Goal: Navigation & Orientation: Find specific page/section

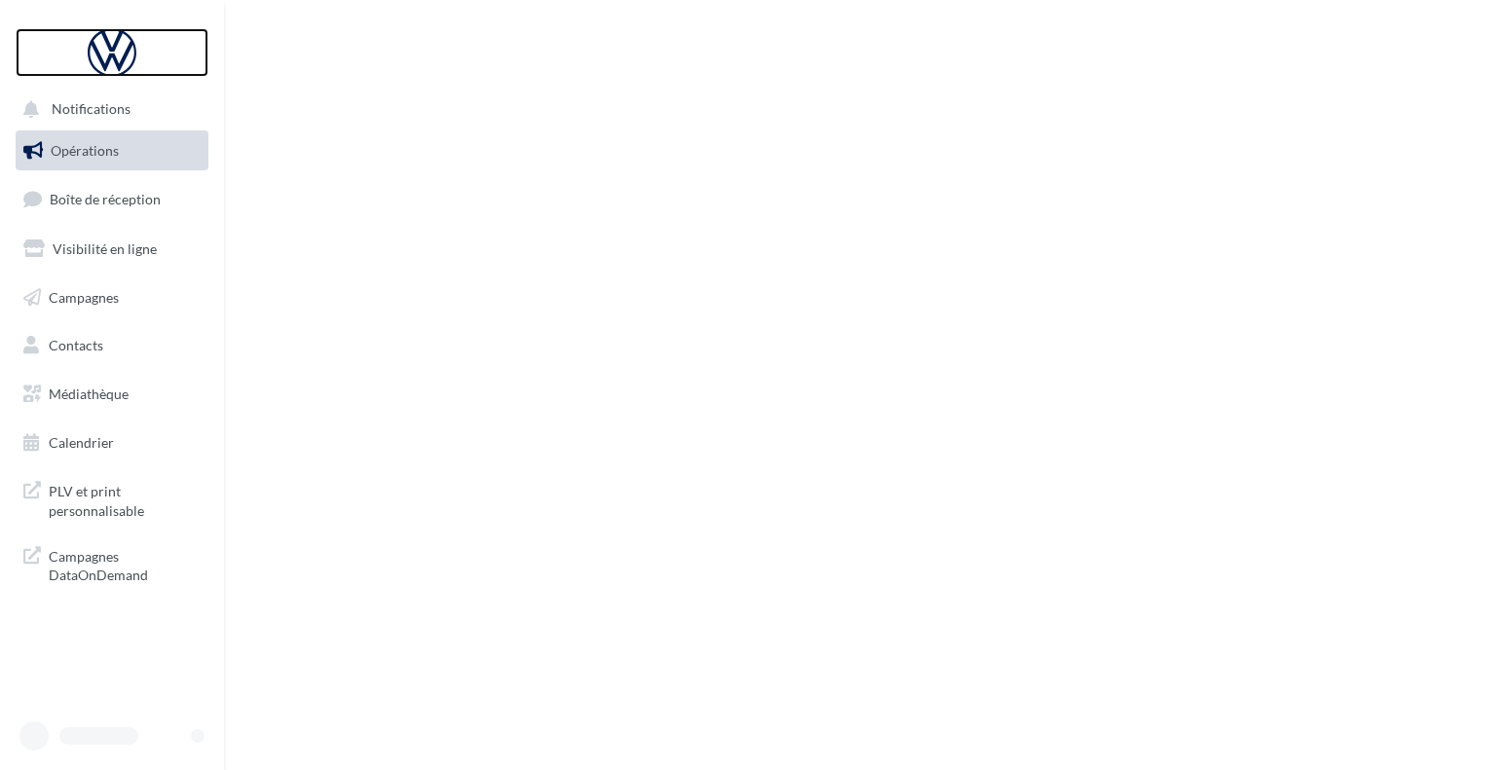
click at [114, 42] on div at bounding box center [112, 52] width 156 height 49
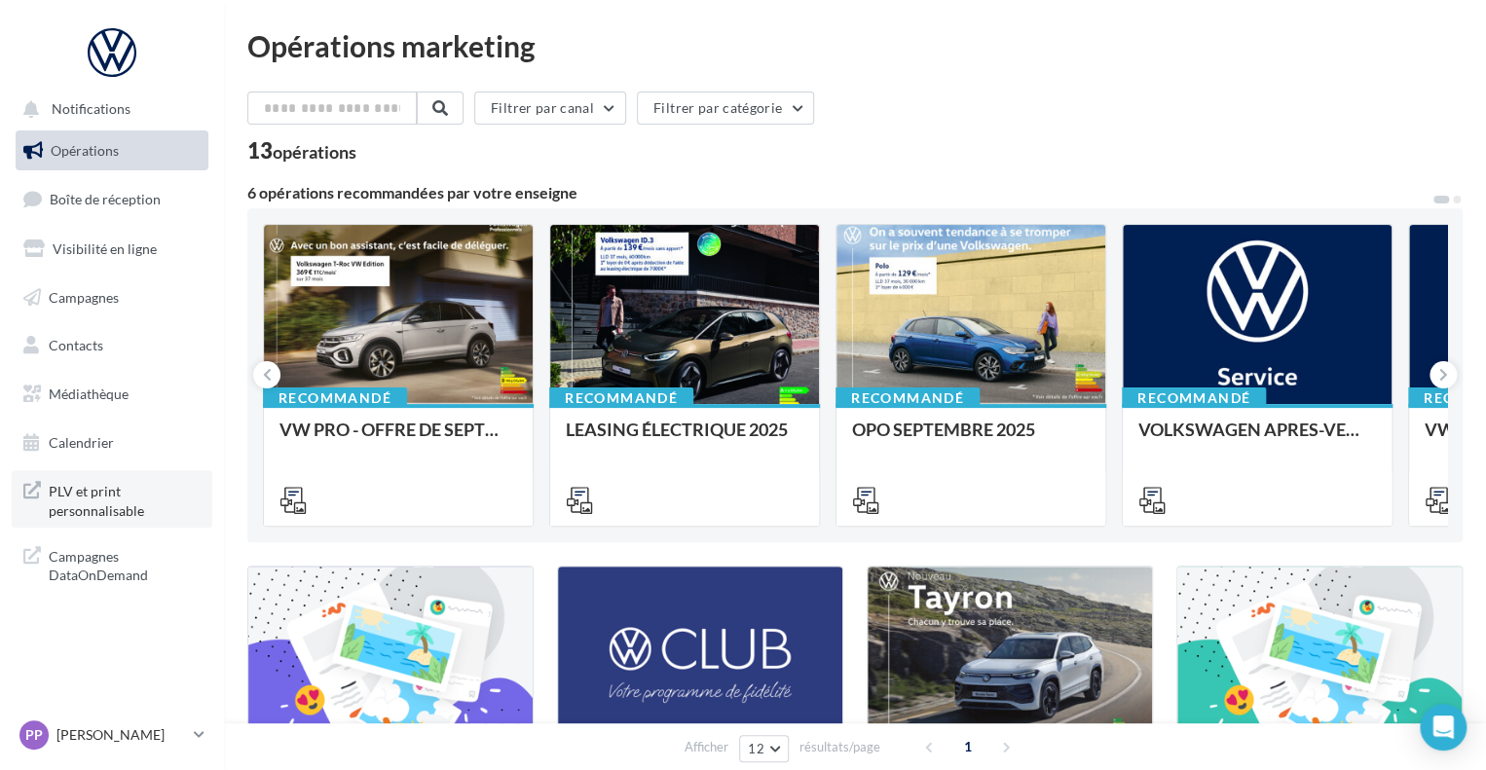
click at [114, 518] on span "PLV et print personnalisable" at bounding box center [125, 499] width 152 height 42
